Goal: Browse casually: Explore the website without a specific task or goal

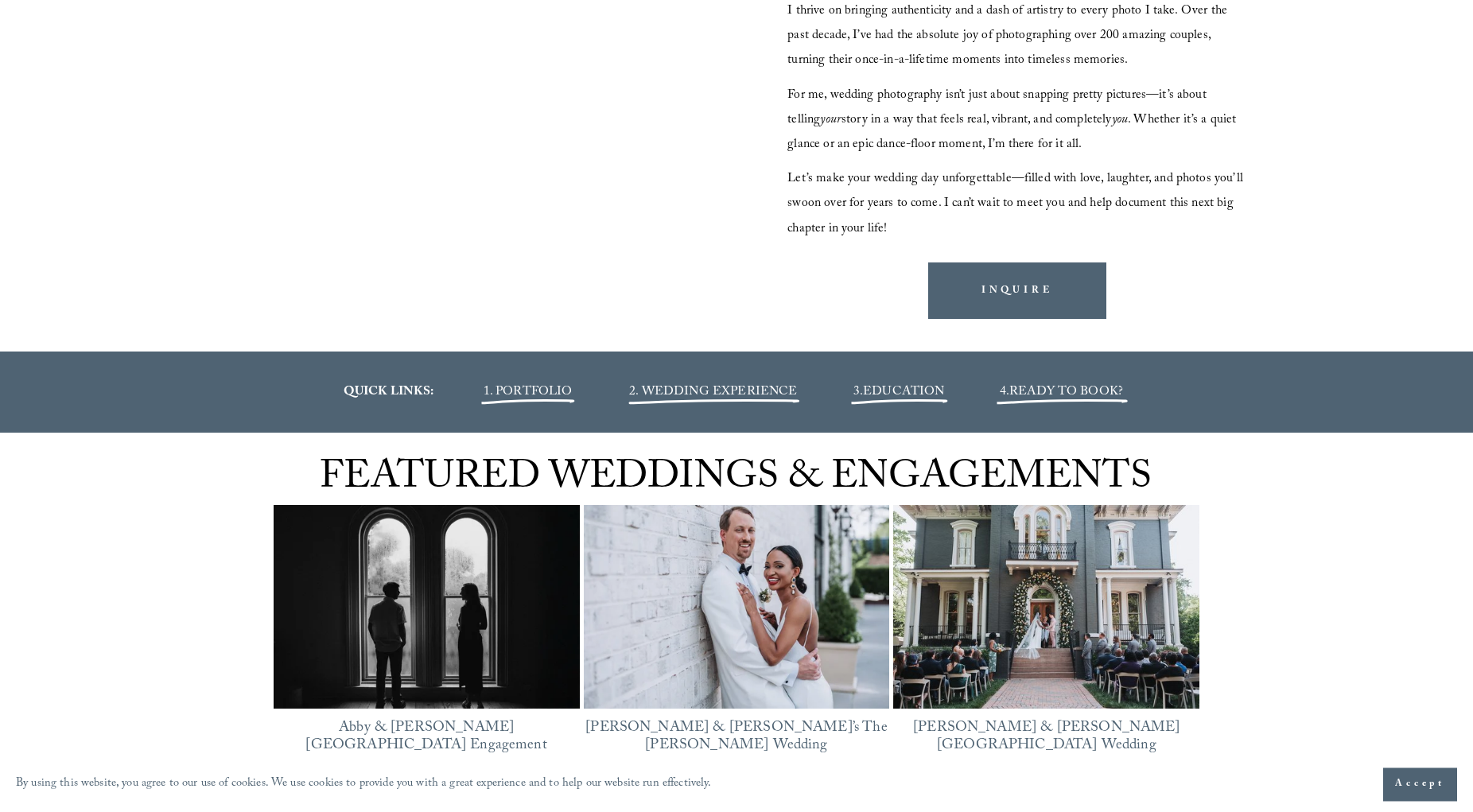
scroll to position [2108, 0]
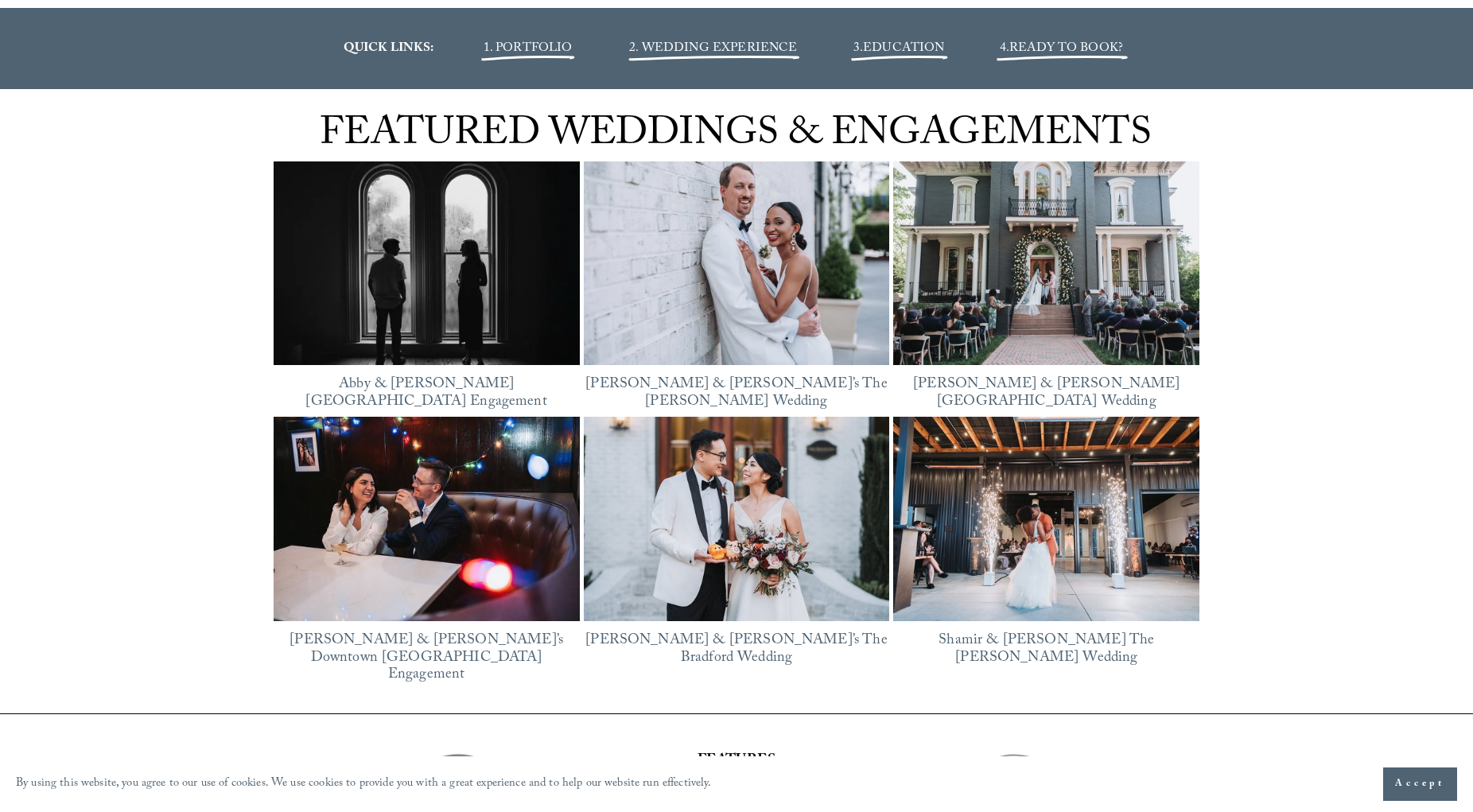
click at [732, 272] on img at bounding box center [736, 264] width 306 height 230
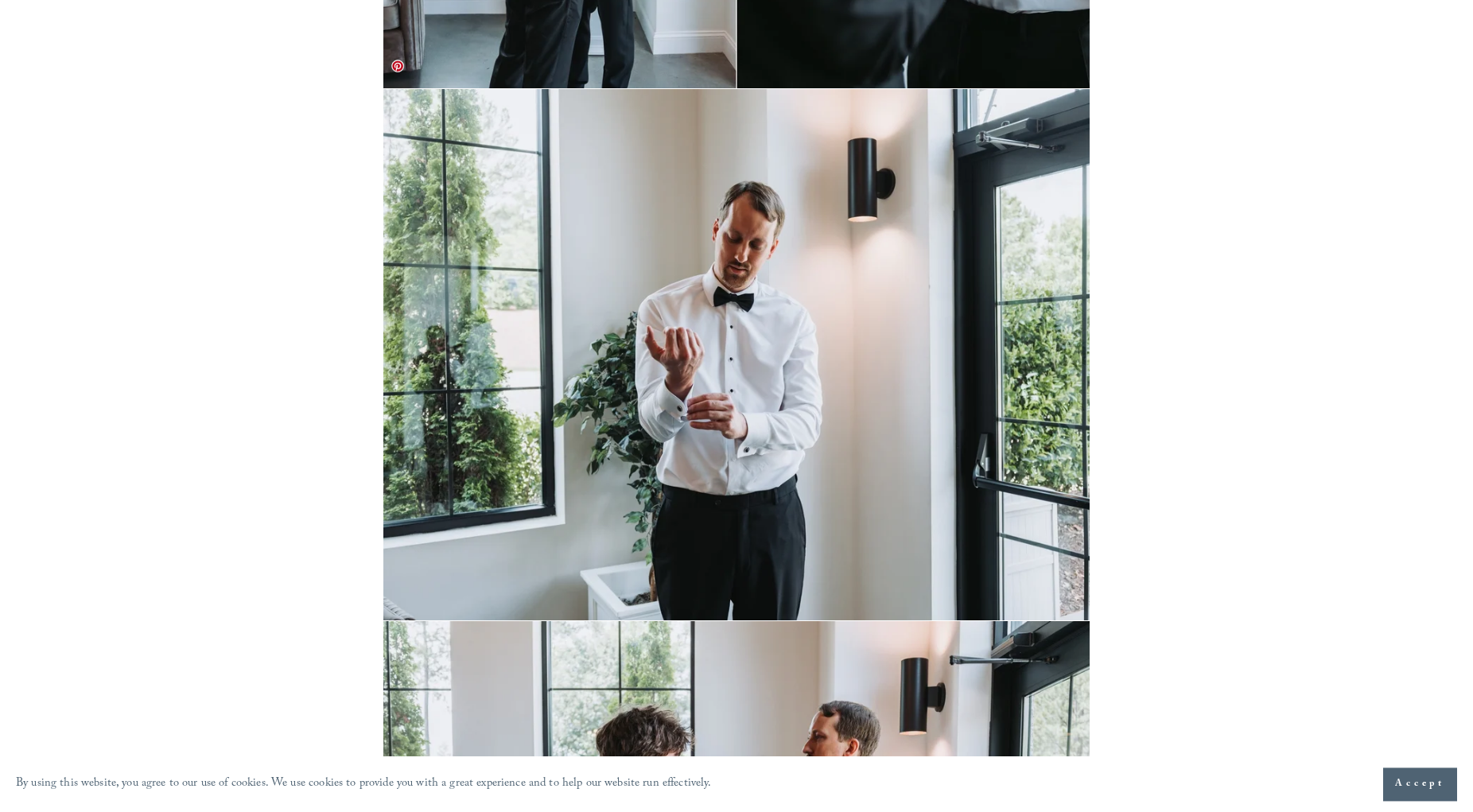
scroll to position [2270, 0]
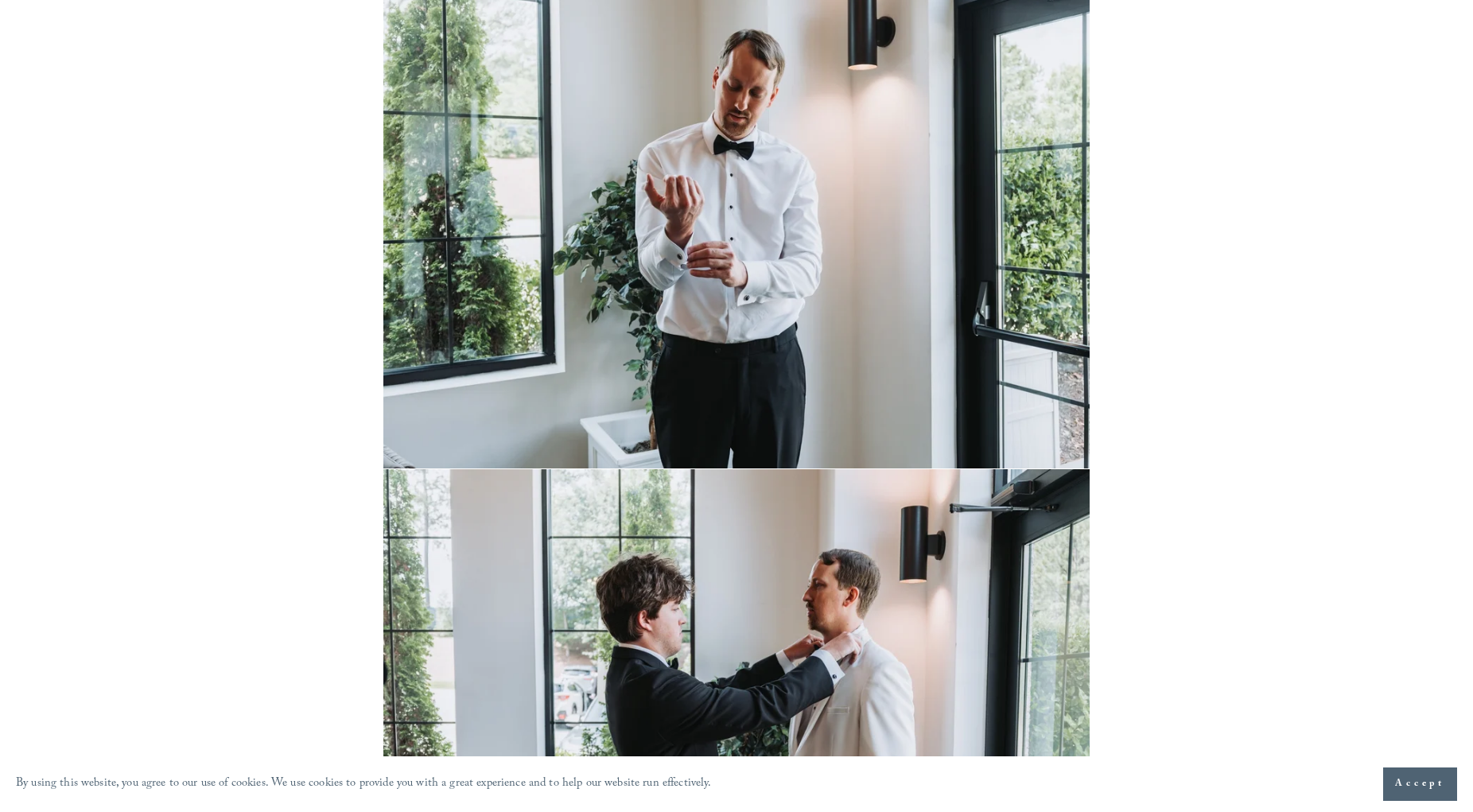
click at [738, 252] on img at bounding box center [736, 203] width 707 height 531
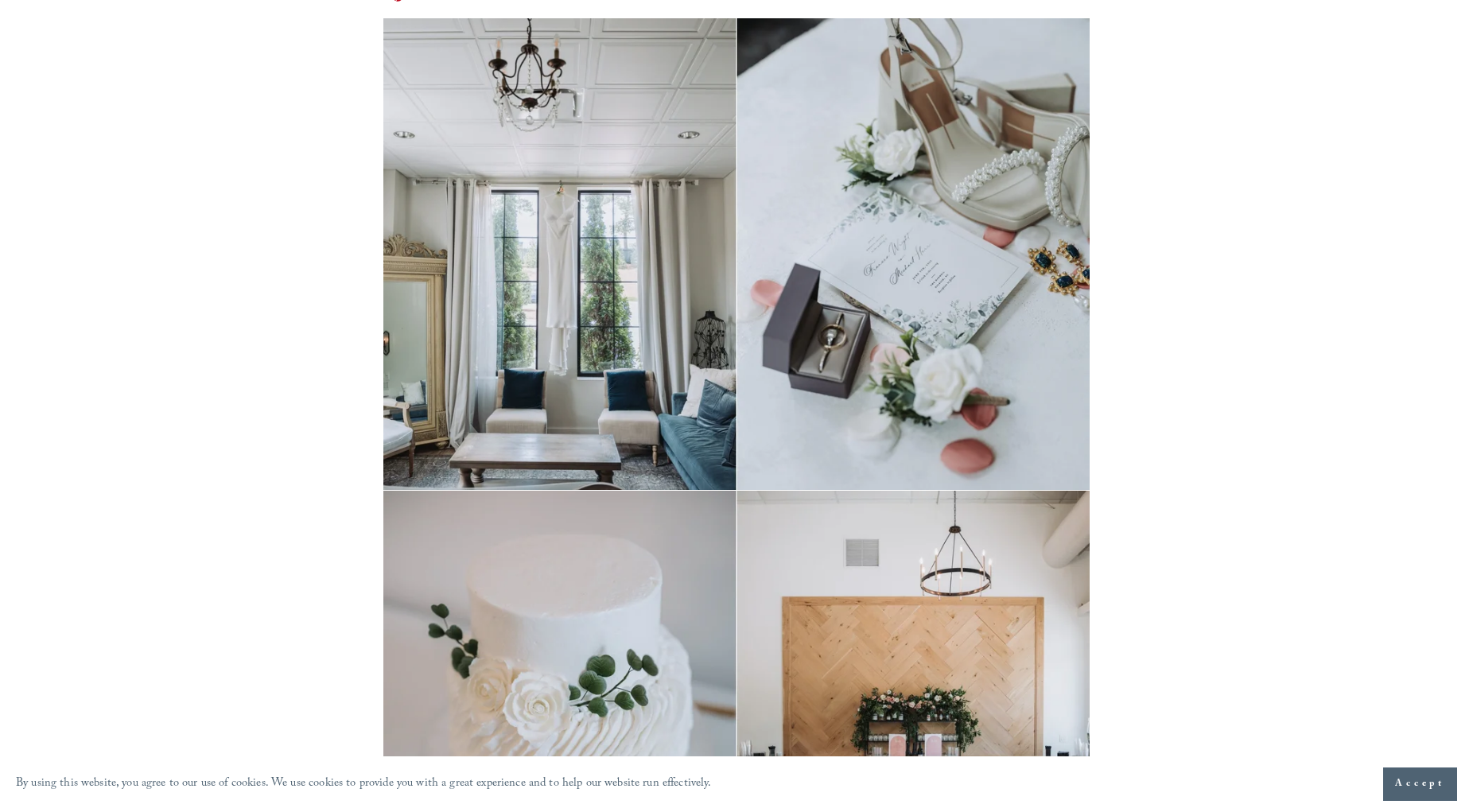
scroll to position [0, 0]
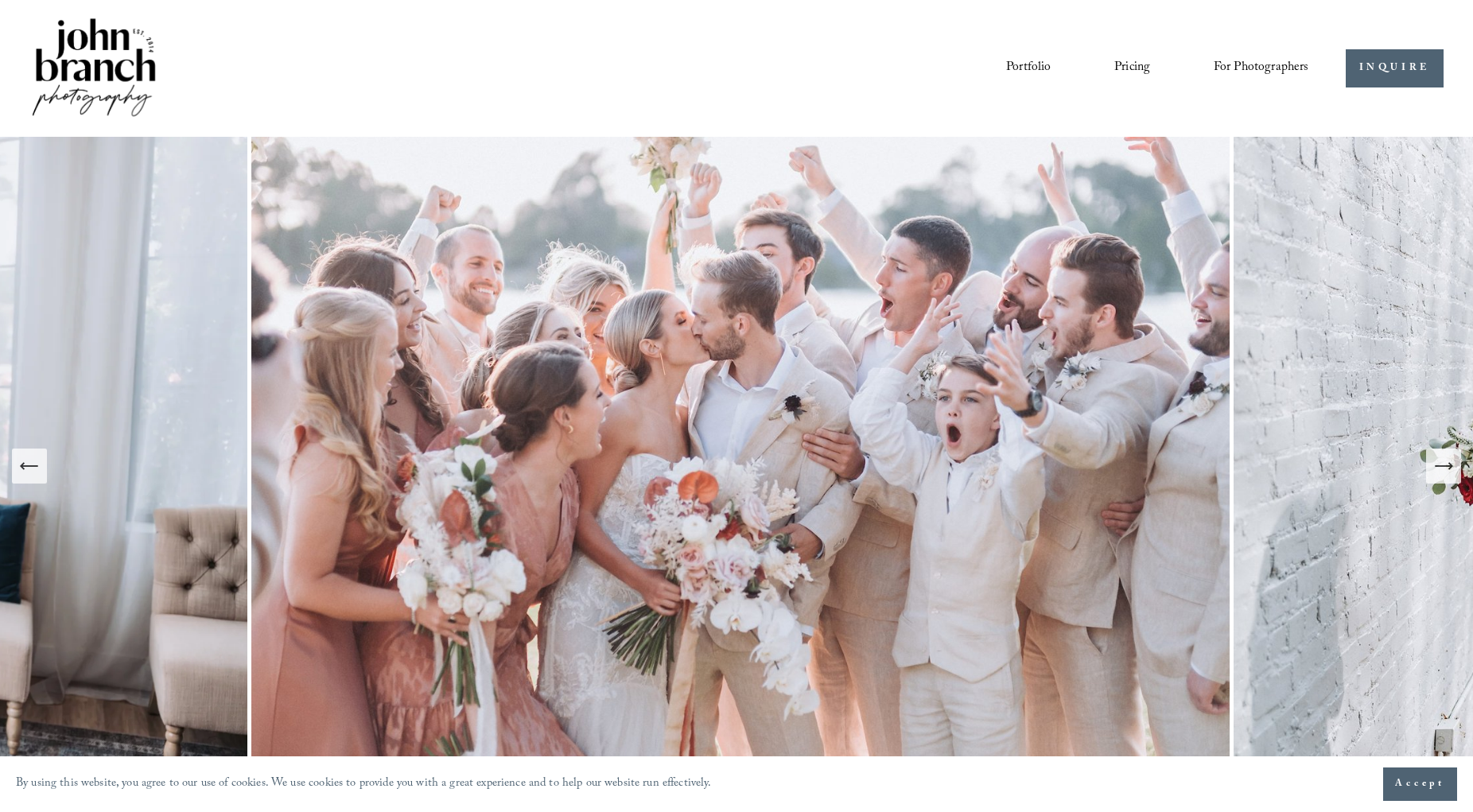
scroll to position [2108, 0]
